Goal: Transaction & Acquisition: Purchase product/service

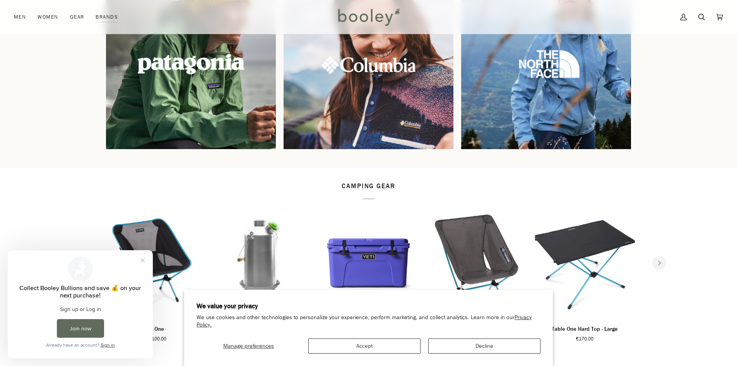
click at [217, 111] on img at bounding box center [190, 63] width 183 height 183
click at [209, 92] on img at bounding box center [190, 63] width 183 height 183
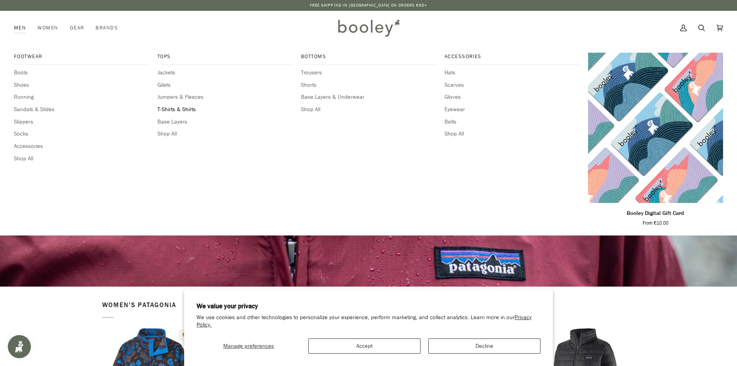
click at [163, 108] on span "T-Shirts & Shirts" at bounding box center [225, 109] width 135 height 9
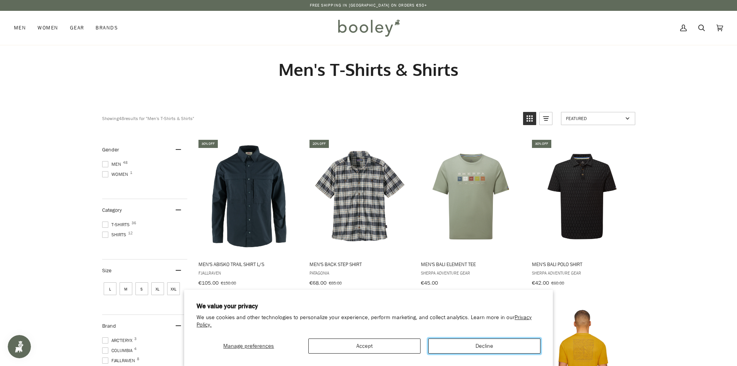
click at [483, 348] on button "Decline" at bounding box center [485, 345] width 112 height 15
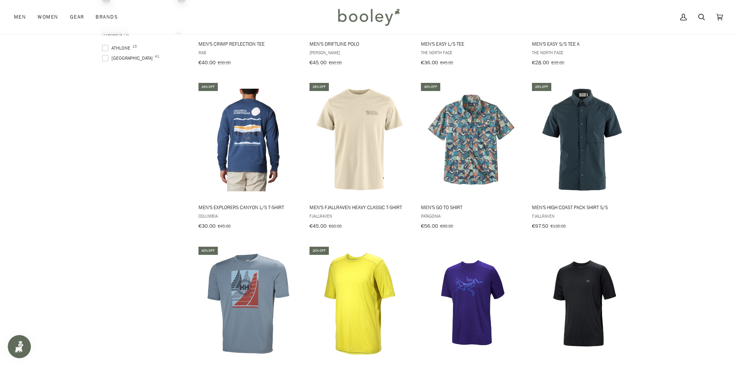
scroll to position [542, 0]
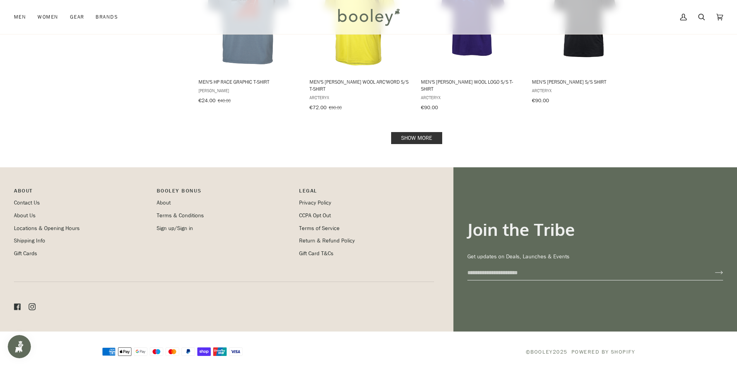
click at [421, 135] on link "Show more" at bounding box center [416, 138] width 51 height 12
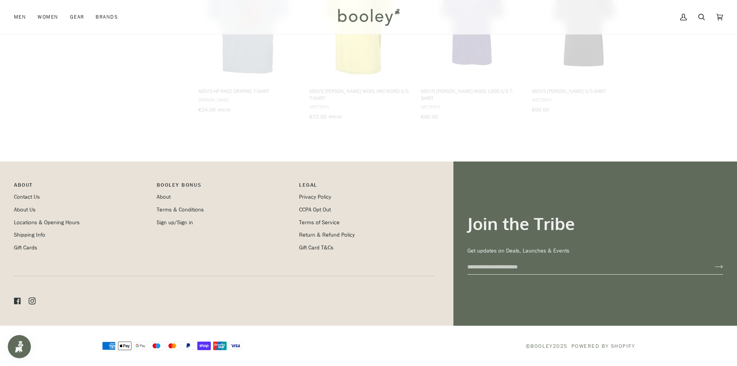
scroll to position [821, 0]
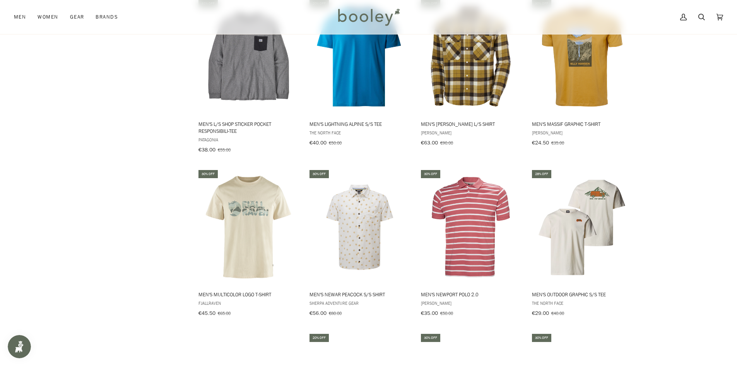
scroll to position [1131, 0]
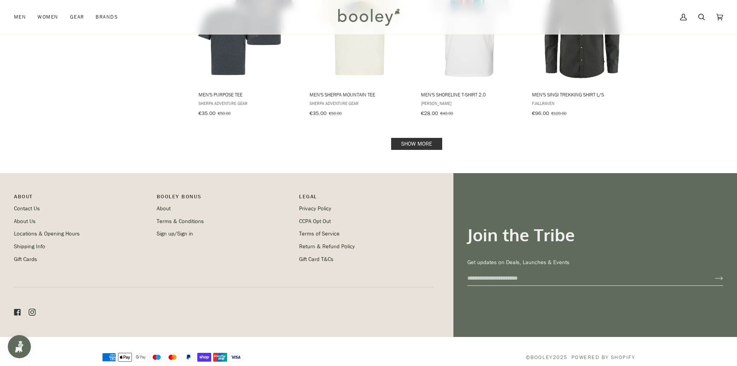
click at [420, 138] on link "Show more" at bounding box center [416, 144] width 51 height 12
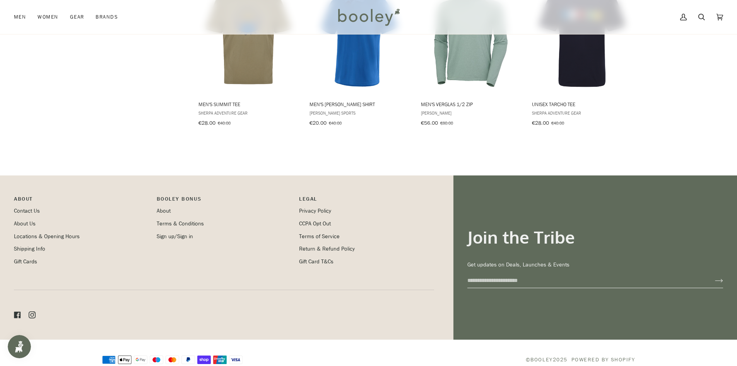
scroll to position [1741, 0]
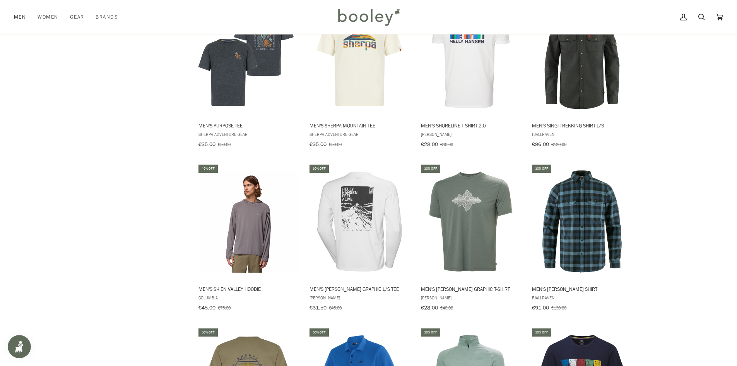
scroll to position [1640, 0]
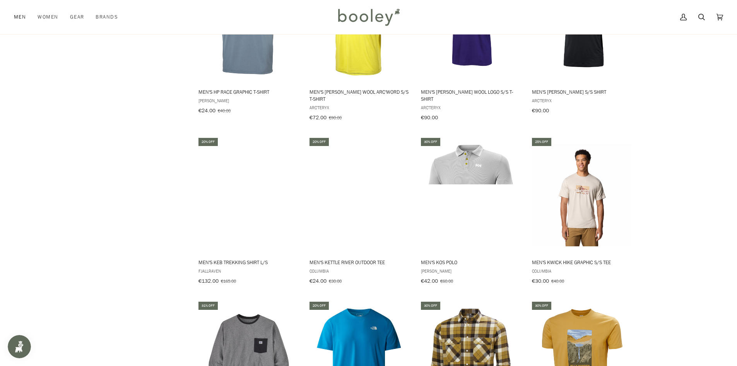
scroll to position [821, 0]
